Goal: Information Seeking & Learning: Check status

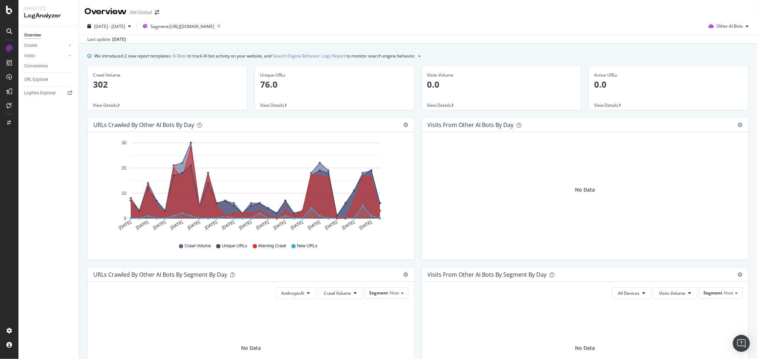
scroll to position [154, 0]
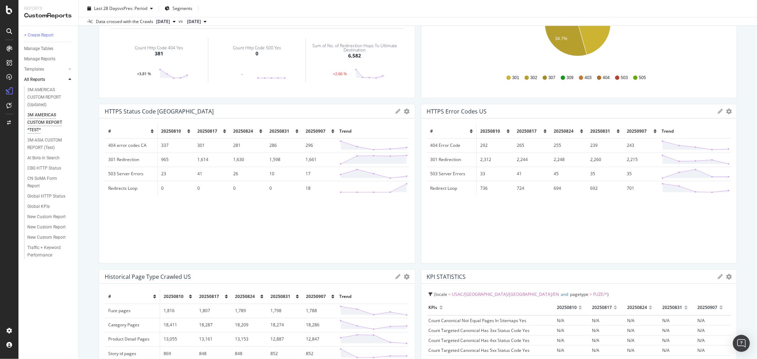
scroll to position [315, 0]
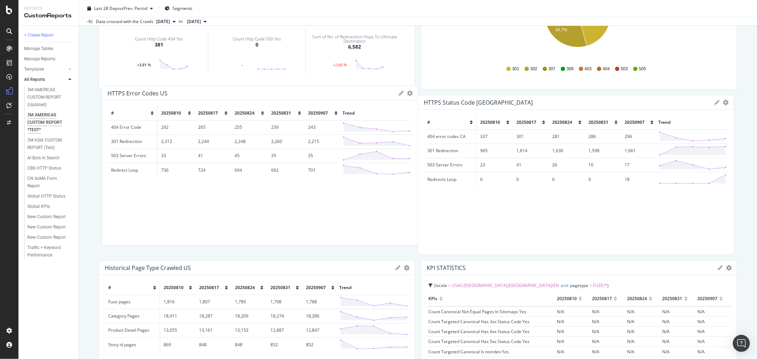
drag, startPoint x: 516, startPoint y: 100, endPoint x: 265, endPoint y: 127, distance: 251.9
click at [190, 90] on div "HTTPS Error Codes US" at bounding box center [251, 93] width 287 height 7
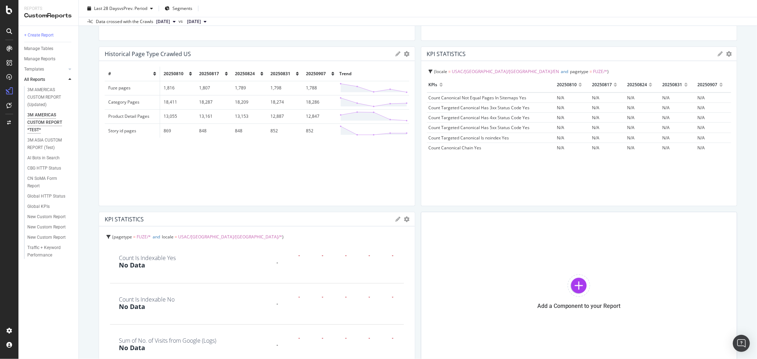
scroll to position [552, 0]
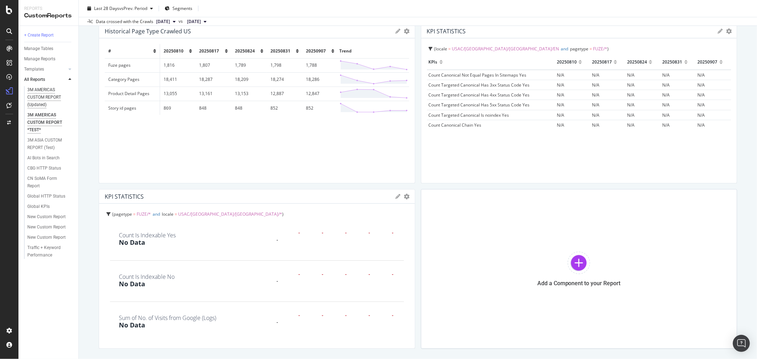
click at [44, 93] on div "3M AMERICAS CUSTOM REPORT (Updated)" at bounding box center [48, 97] width 43 height 22
